Goal: Book appointment/travel/reservation

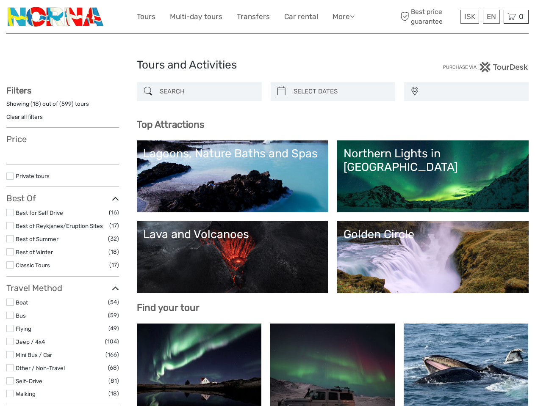
select select
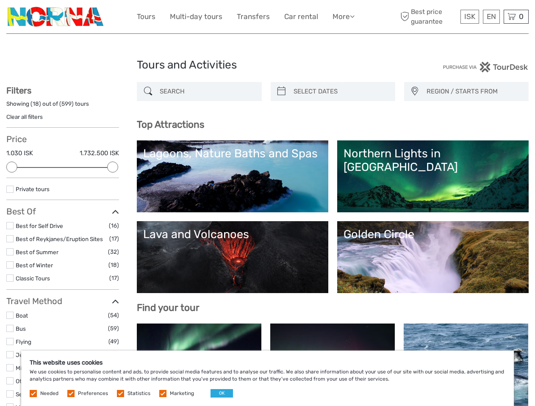
click at [342, 17] on link "More" at bounding box center [343, 17] width 22 height 12
click at [353, 16] on icon at bounding box center [352, 16] width 5 height 7
click at [469, 17] on span "ISK" at bounding box center [469, 16] width 11 height 8
click at [491, 17] on div "EN English Español Deutsch" at bounding box center [490, 17] width 17 height 14
click at [516, 17] on div "0 Items Total 0 ISK Checkout The shopping cart is empty." at bounding box center [515, 17] width 25 height 14
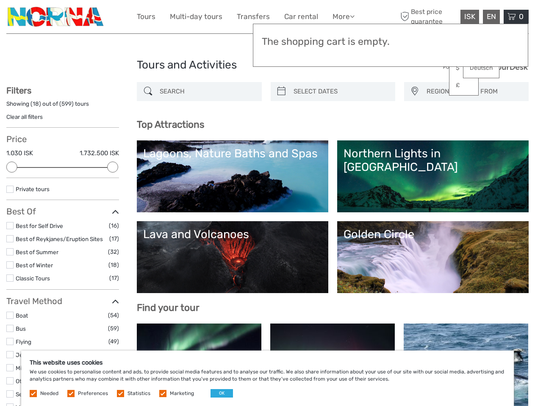
click at [12, 167] on div at bounding box center [11, 167] width 11 height 11
click at [113, 167] on div at bounding box center [112, 167] width 11 height 11
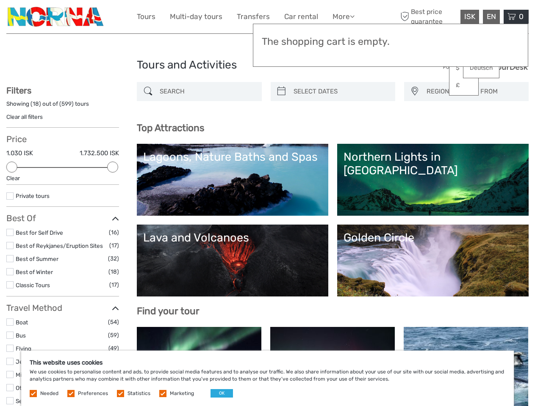
click at [281, 91] on icon at bounding box center [281, 92] width 9 height 14
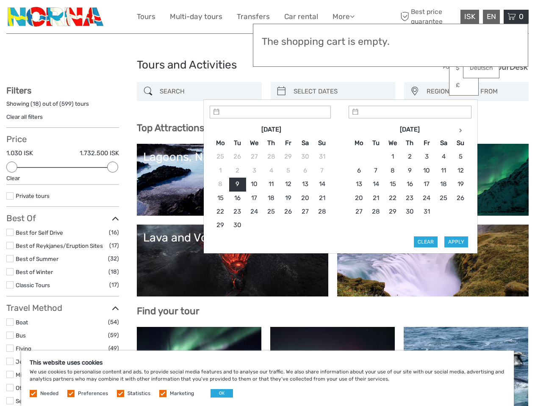
scroll to position [48, 0]
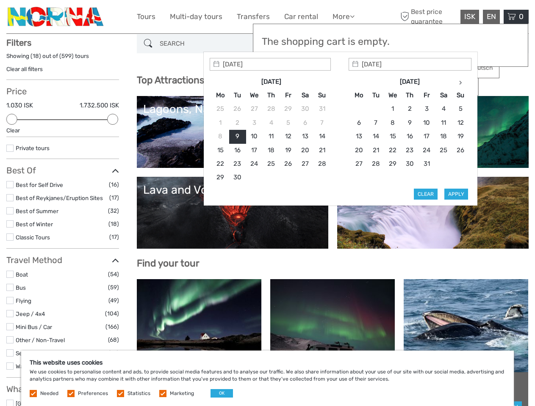
click at [340, 79] on div at bounding box center [331, 62] width 34 height 34
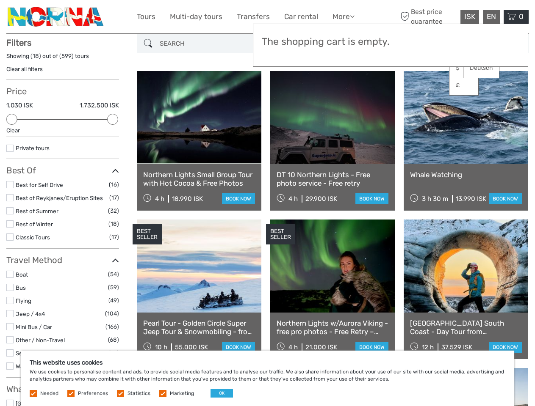
click at [414, 91] on link at bounding box center [465, 117] width 124 height 93
